Goal: Information Seeking & Learning: Learn about a topic

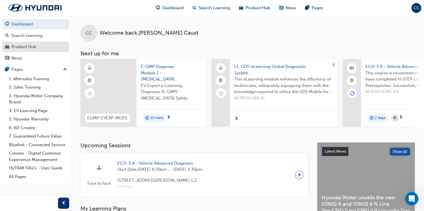
click at [41, 47] on div "Product Hub" at bounding box center [35, 46] width 61 height 7
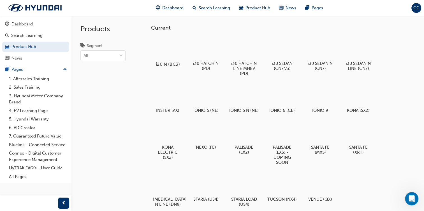
click at [167, 59] on div "i20 N (BC3)" at bounding box center [168, 52] width 36 height 34
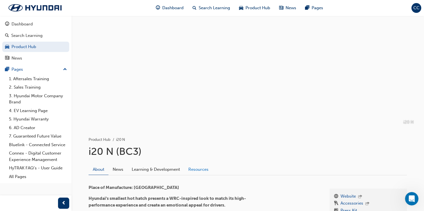
click at [197, 169] on link "Resources" at bounding box center [198, 169] width 29 height 11
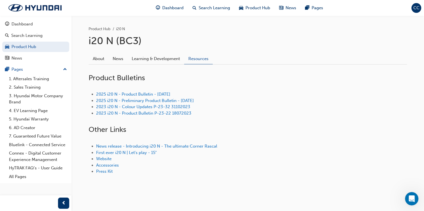
scroll to position [115, 0]
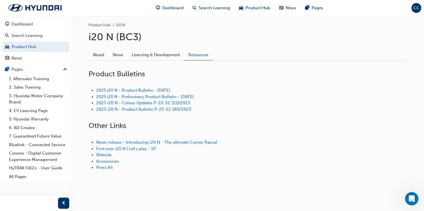
click at [184, 50] on link "Resources" at bounding box center [198, 55] width 29 height 11
click at [193, 177] on div "News release - Introducing i20 N - The ultimate Corner Rascal First ever i20 N …" at bounding box center [247, 156] width 318 height 50
